Goal: Task Accomplishment & Management: Use online tool/utility

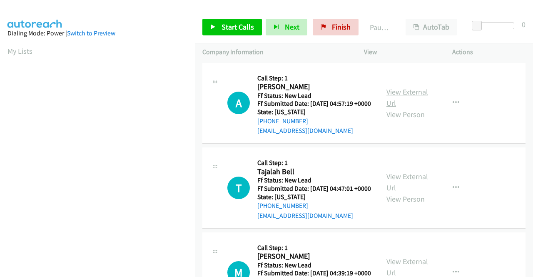
click at [419, 100] on link "View External Url" at bounding box center [408, 97] width 42 height 21
click at [411, 189] on link "View External Url" at bounding box center [408, 182] width 42 height 21
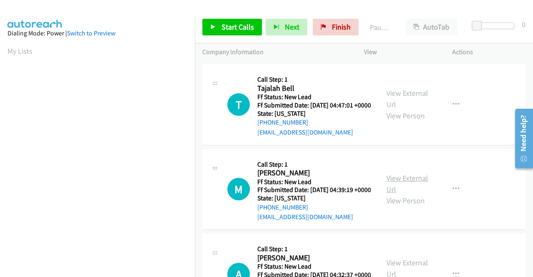
click at [397, 194] on link "View External Url" at bounding box center [408, 183] width 42 height 21
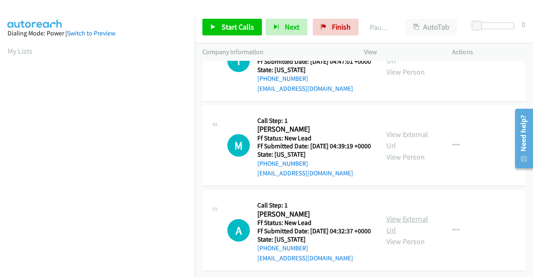
click at [403, 214] on link "View External Url" at bounding box center [408, 224] width 42 height 21
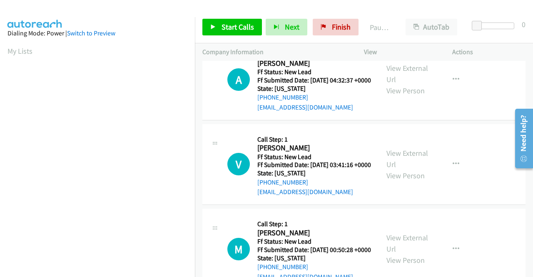
scroll to position [290, 0]
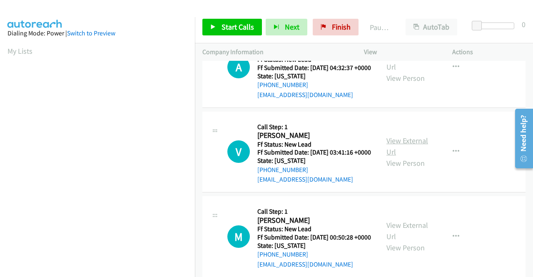
click at [413, 157] on link "View External Url" at bounding box center [408, 146] width 42 height 21
click at [225, 23] on span "Start Calls" at bounding box center [238, 27] width 32 height 10
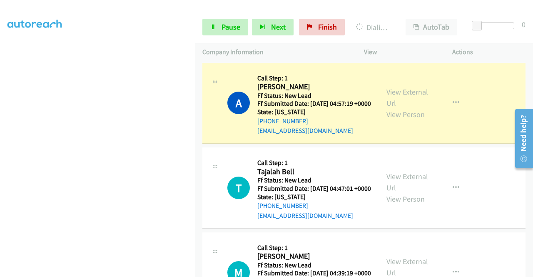
scroll to position [190, 0]
click at [216, 30] on link "Pause" at bounding box center [225, 27] width 46 height 17
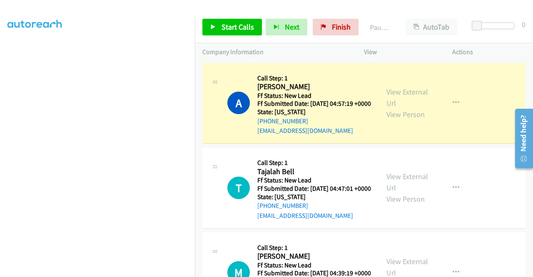
scroll to position [23, 0]
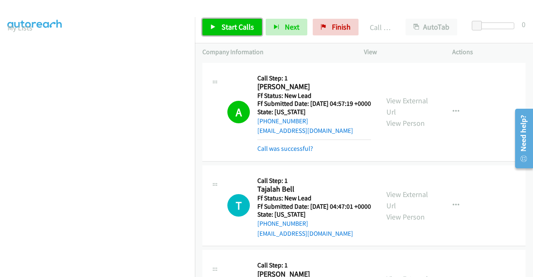
click at [236, 28] on span "Start Calls" at bounding box center [238, 27] width 32 height 10
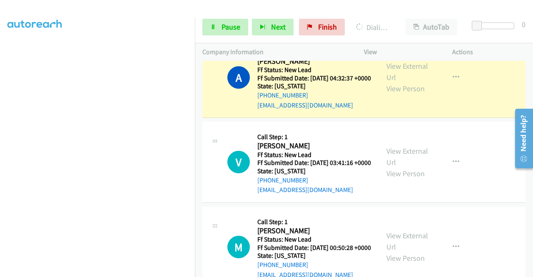
scroll to position [0, 0]
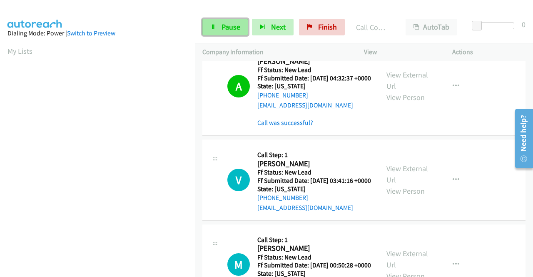
click at [227, 24] on span "Pause" at bounding box center [231, 27] width 19 height 10
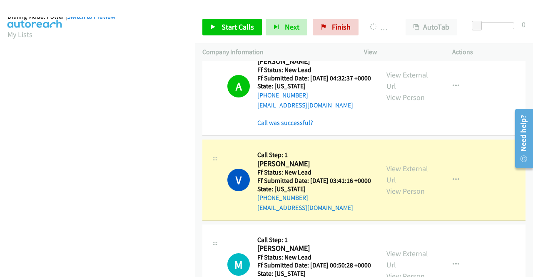
scroll to position [190, 0]
click at [340, 29] on span "Finish" at bounding box center [341, 27] width 19 height 10
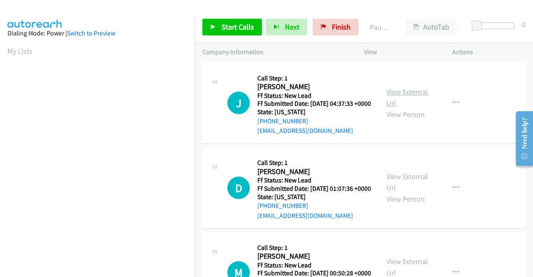
click at [413, 94] on link "View External Url" at bounding box center [408, 97] width 42 height 21
click at [413, 192] on link "View External Url" at bounding box center [408, 182] width 42 height 21
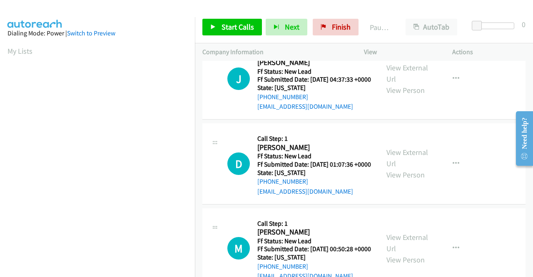
scroll to position [42, 0]
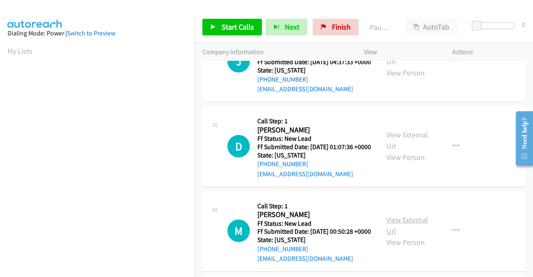
click at [398, 236] on link "View External Url" at bounding box center [408, 225] width 42 height 21
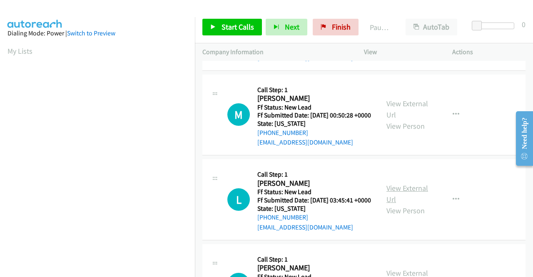
scroll to position [167, 0]
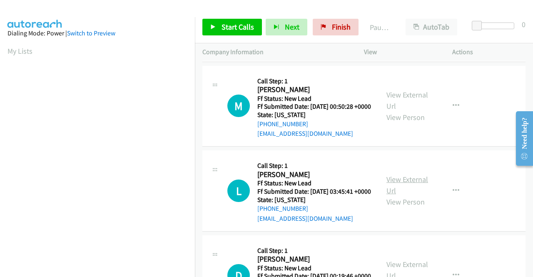
click at [395, 195] on link "View External Url" at bounding box center [408, 185] width 42 height 21
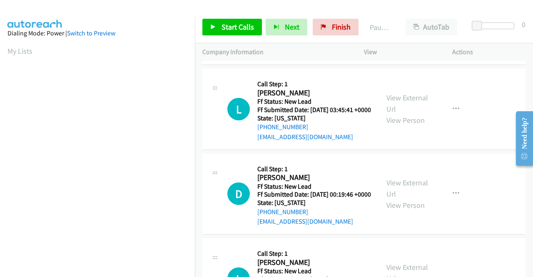
scroll to position [250, 0]
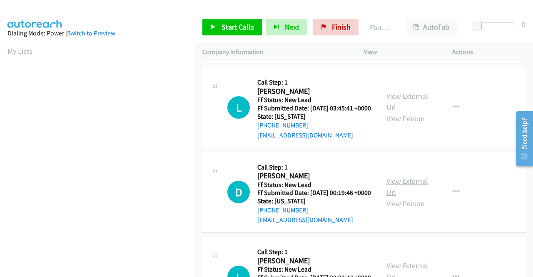
click at [387, 197] on link "View External Url" at bounding box center [408, 186] width 42 height 21
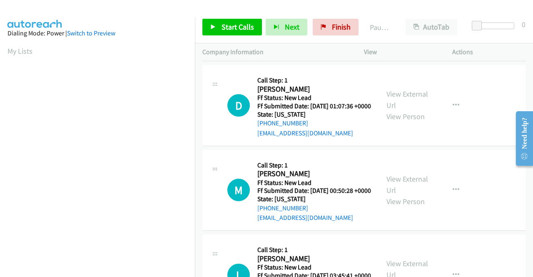
scroll to position [0, 0]
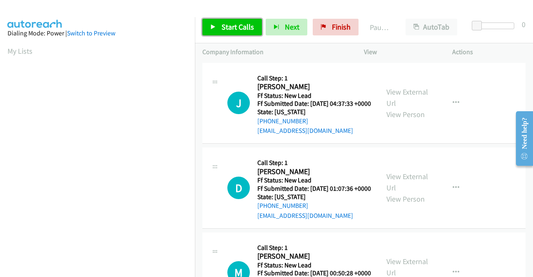
click at [247, 29] on span "Start Calls" at bounding box center [238, 27] width 32 height 10
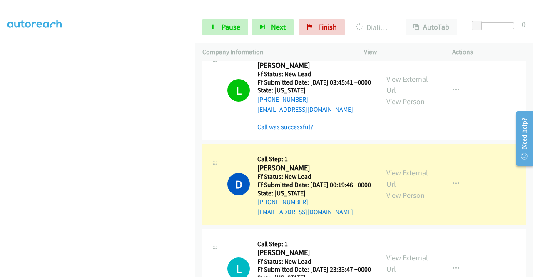
scroll to position [392, 0]
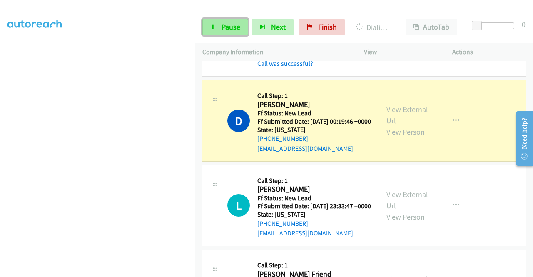
click at [231, 23] on span "Pause" at bounding box center [231, 27] width 19 height 10
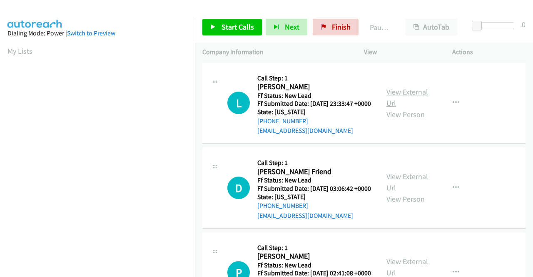
click at [387, 99] on link "View External Url" at bounding box center [408, 97] width 42 height 21
click at [415, 192] on link "View External Url" at bounding box center [408, 182] width 42 height 21
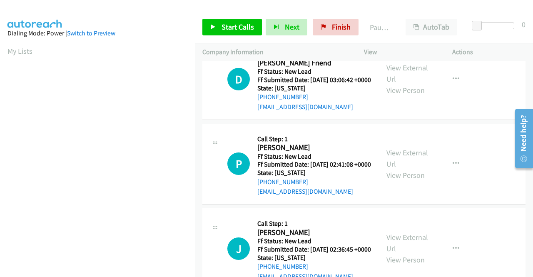
scroll to position [125, 0]
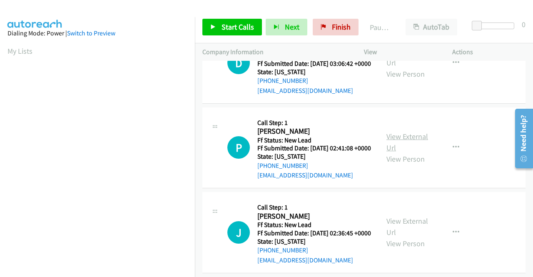
click at [393, 152] on link "View External Url" at bounding box center [408, 142] width 42 height 21
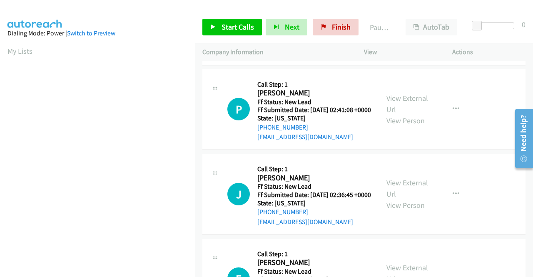
scroll to position [208, 0]
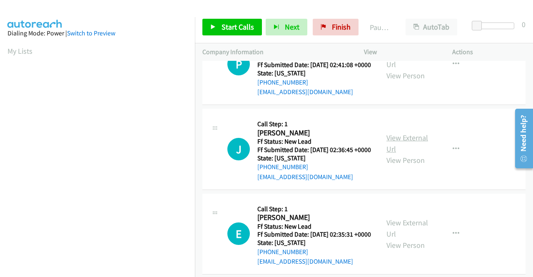
click at [394, 154] on link "View External Url" at bounding box center [408, 143] width 42 height 21
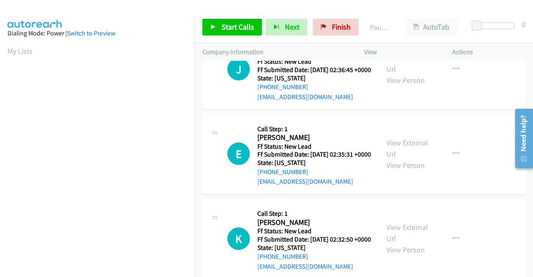
scroll to position [292, 0]
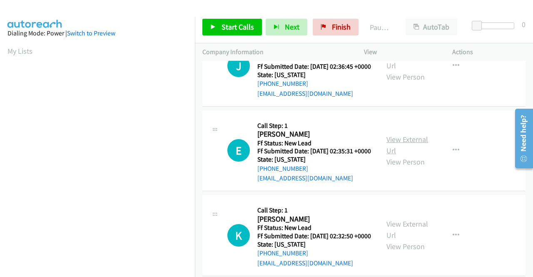
click at [399, 155] on link "View External Url" at bounding box center [408, 145] width 42 height 21
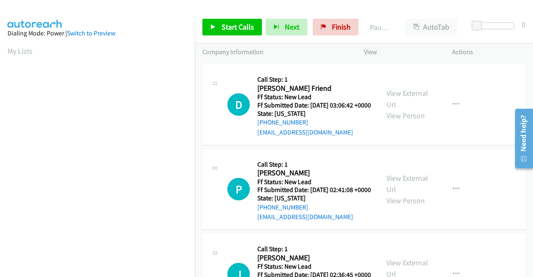
scroll to position [0, 0]
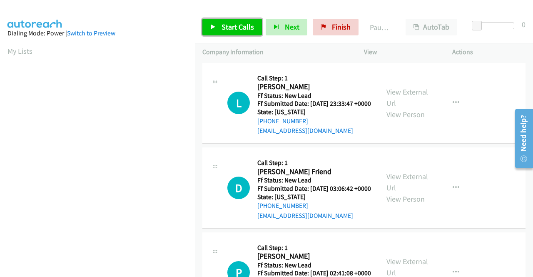
click at [247, 27] on span "Start Calls" at bounding box center [238, 27] width 32 height 10
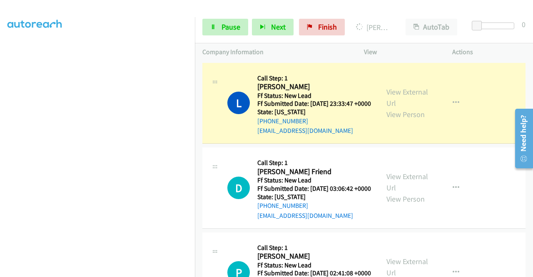
scroll to position [190, 0]
click at [225, 27] on span "Pause" at bounding box center [231, 27] width 19 height 10
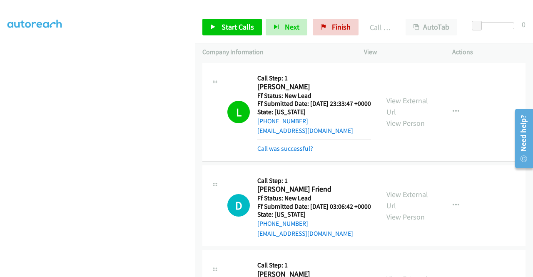
click at [284, 154] on div "Call was successful?" at bounding box center [314, 149] width 114 height 10
click at [286, 152] on link "Call was successful?" at bounding box center [285, 149] width 56 height 8
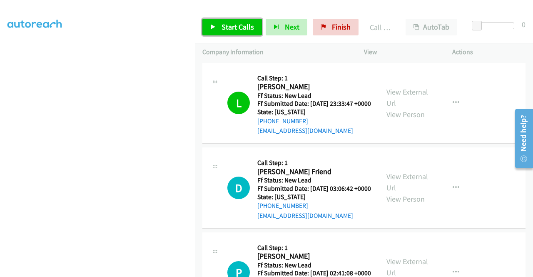
click at [249, 27] on span "Start Calls" at bounding box center [238, 27] width 32 height 10
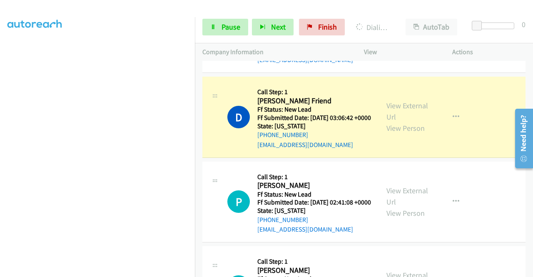
scroll to position [83, 0]
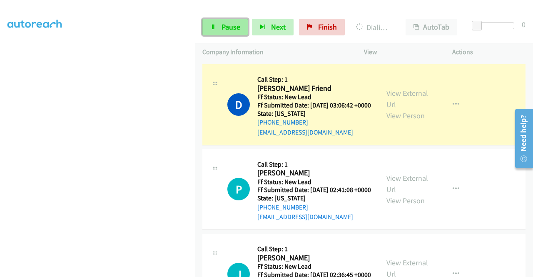
click at [232, 32] on link "Pause" at bounding box center [225, 27] width 46 height 17
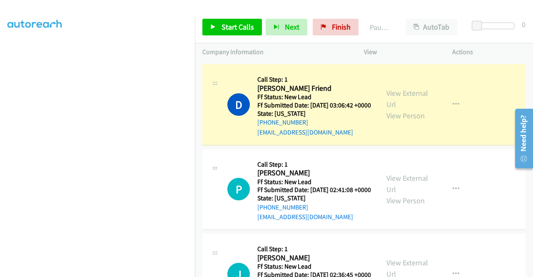
scroll to position [0, 0]
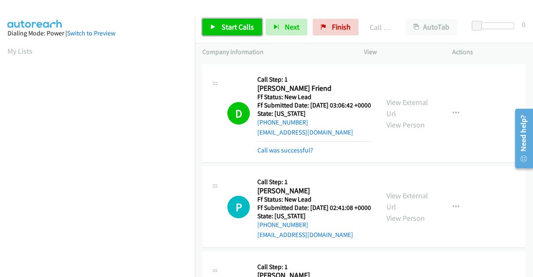
click at [228, 27] on span "Start Calls" at bounding box center [238, 27] width 32 height 10
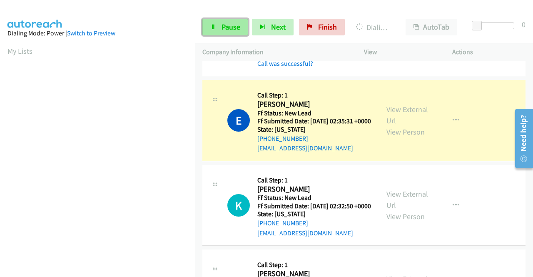
click at [242, 30] on link "Pause" at bounding box center [225, 27] width 46 height 17
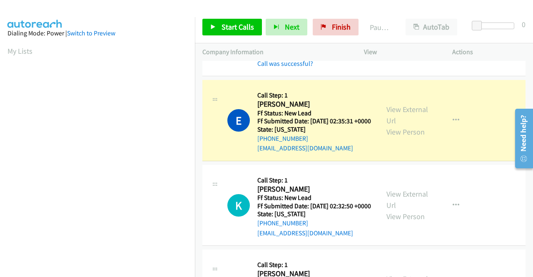
scroll to position [190, 0]
